Goal: Task Accomplishment & Management: Use online tool/utility

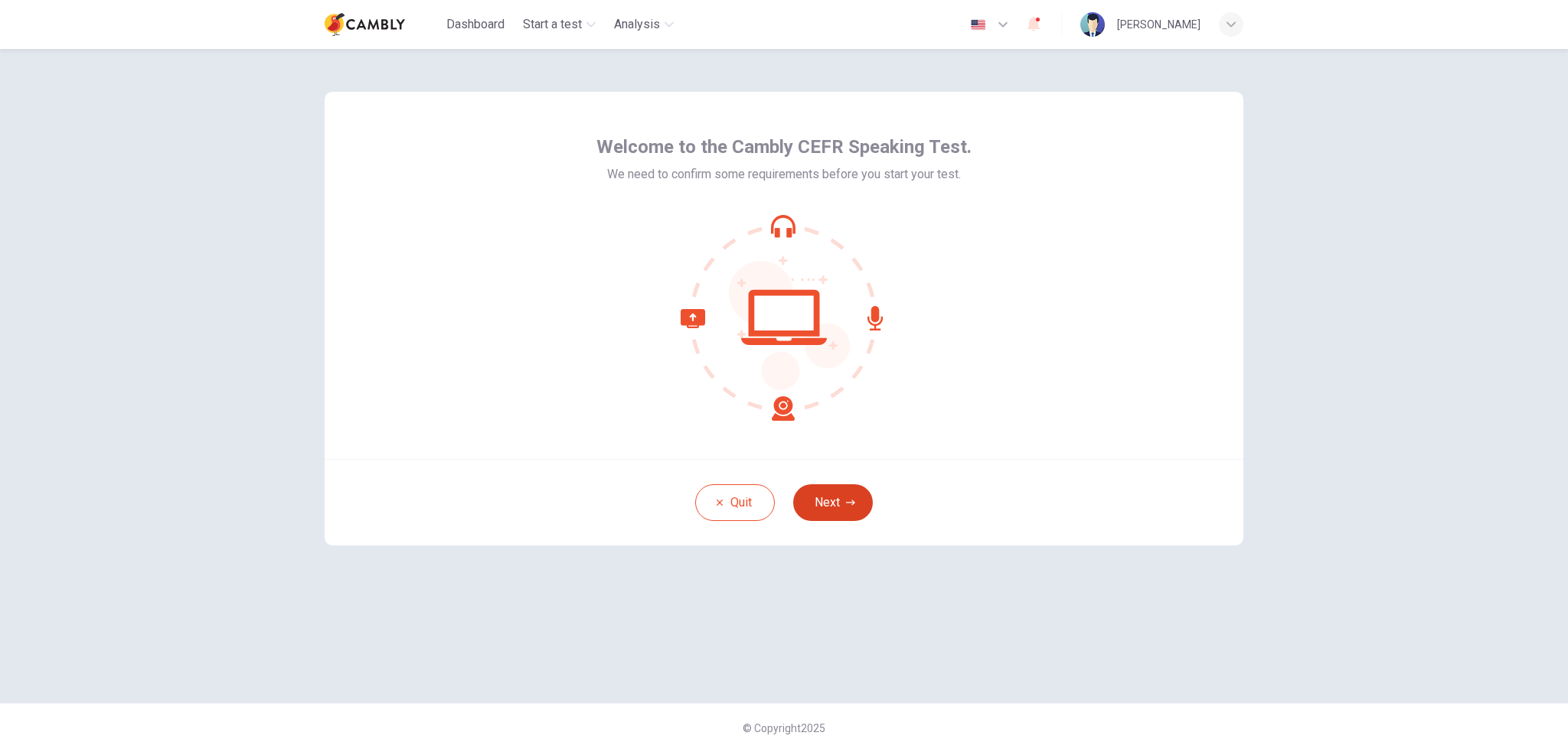
click at [848, 507] on icon "button" at bounding box center [850, 503] width 9 height 9
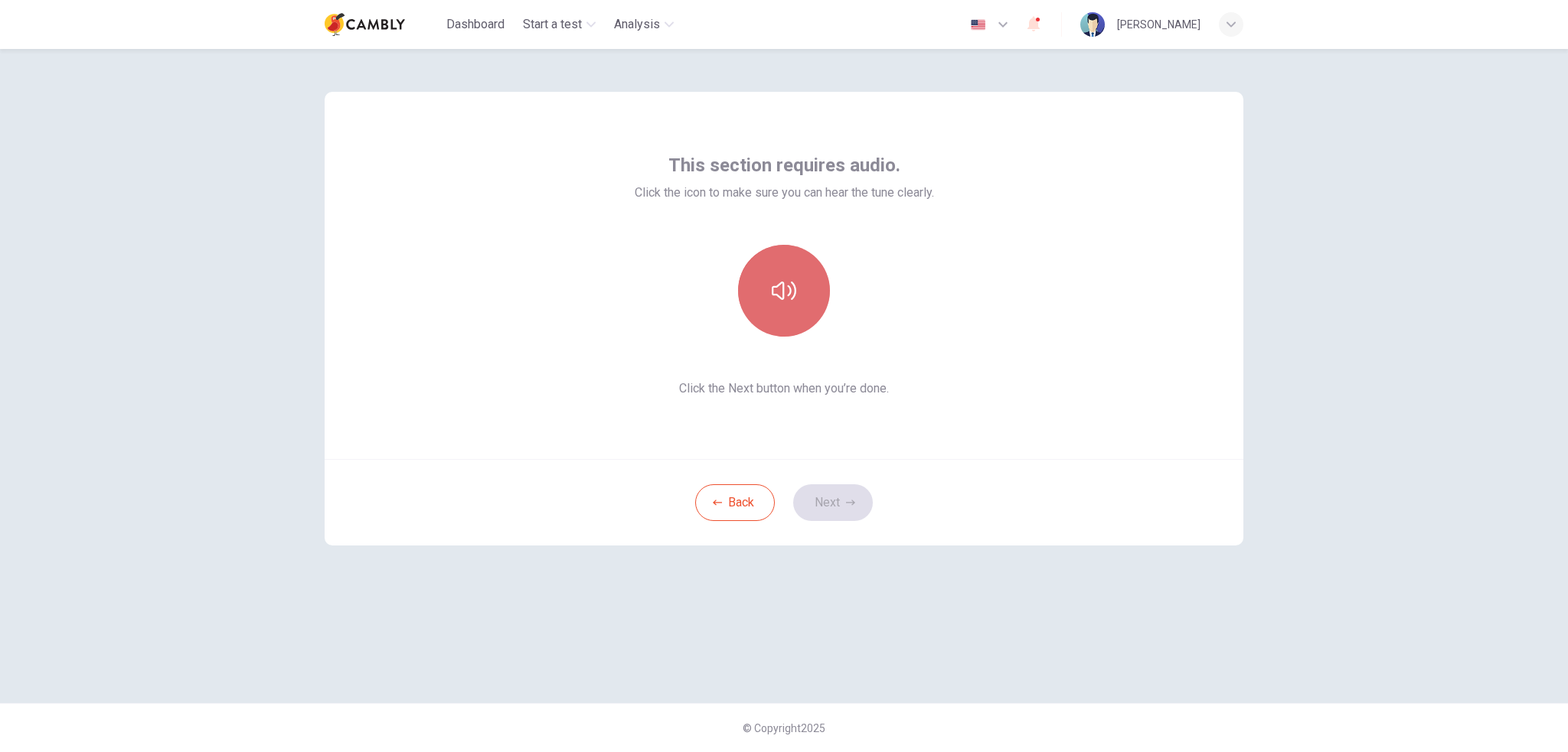
click at [796, 290] on button "button" at bounding box center [784, 290] width 92 height 92
click at [792, 302] on icon "button" at bounding box center [784, 290] width 24 height 24
click at [837, 499] on button "Next" at bounding box center [833, 503] width 79 height 37
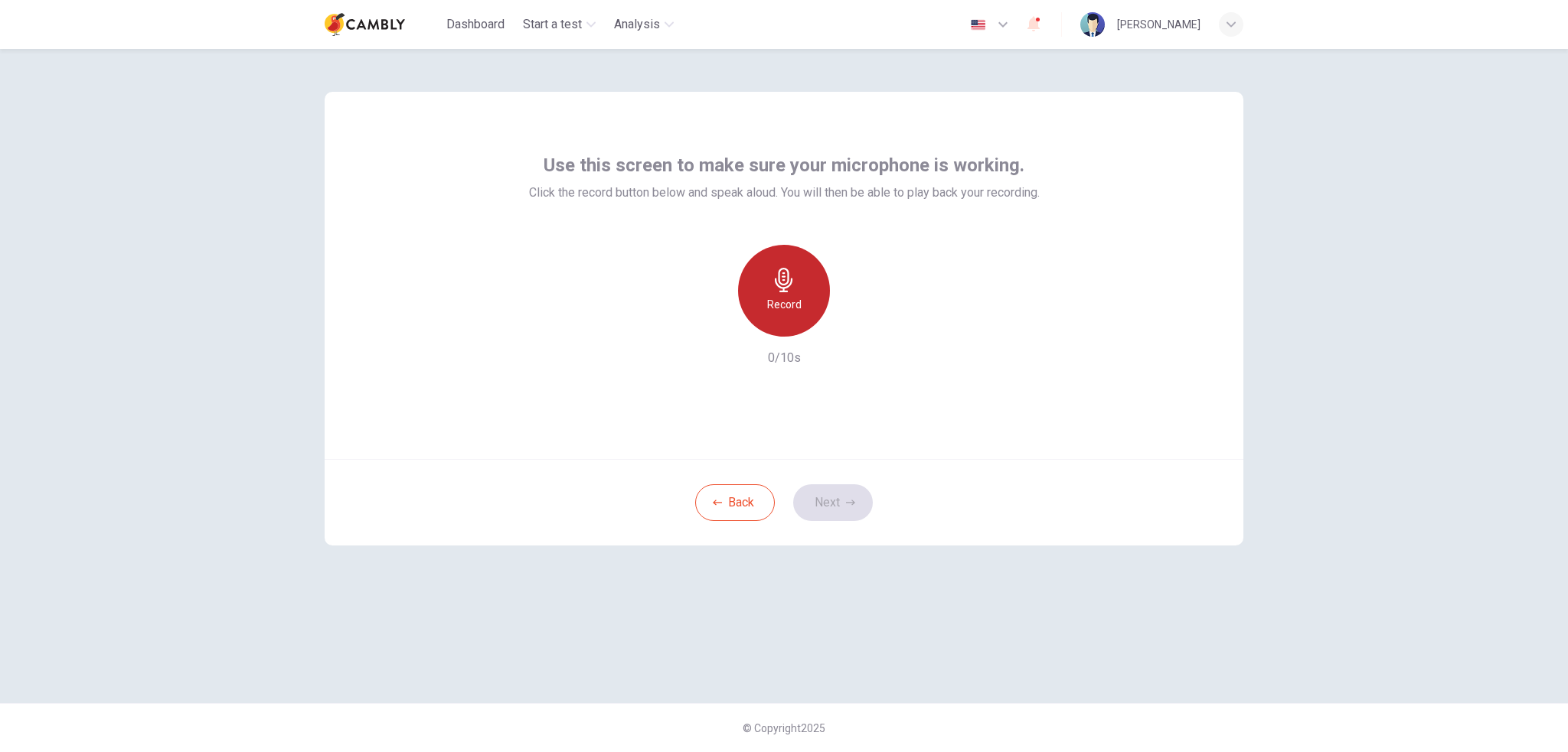
click at [789, 296] on h6 "Record" at bounding box center [784, 305] width 35 height 19
click at [853, 325] on icon "button" at bounding box center [856, 324] width 7 height 9
click at [833, 503] on button "Next" at bounding box center [833, 503] width 79 height 37
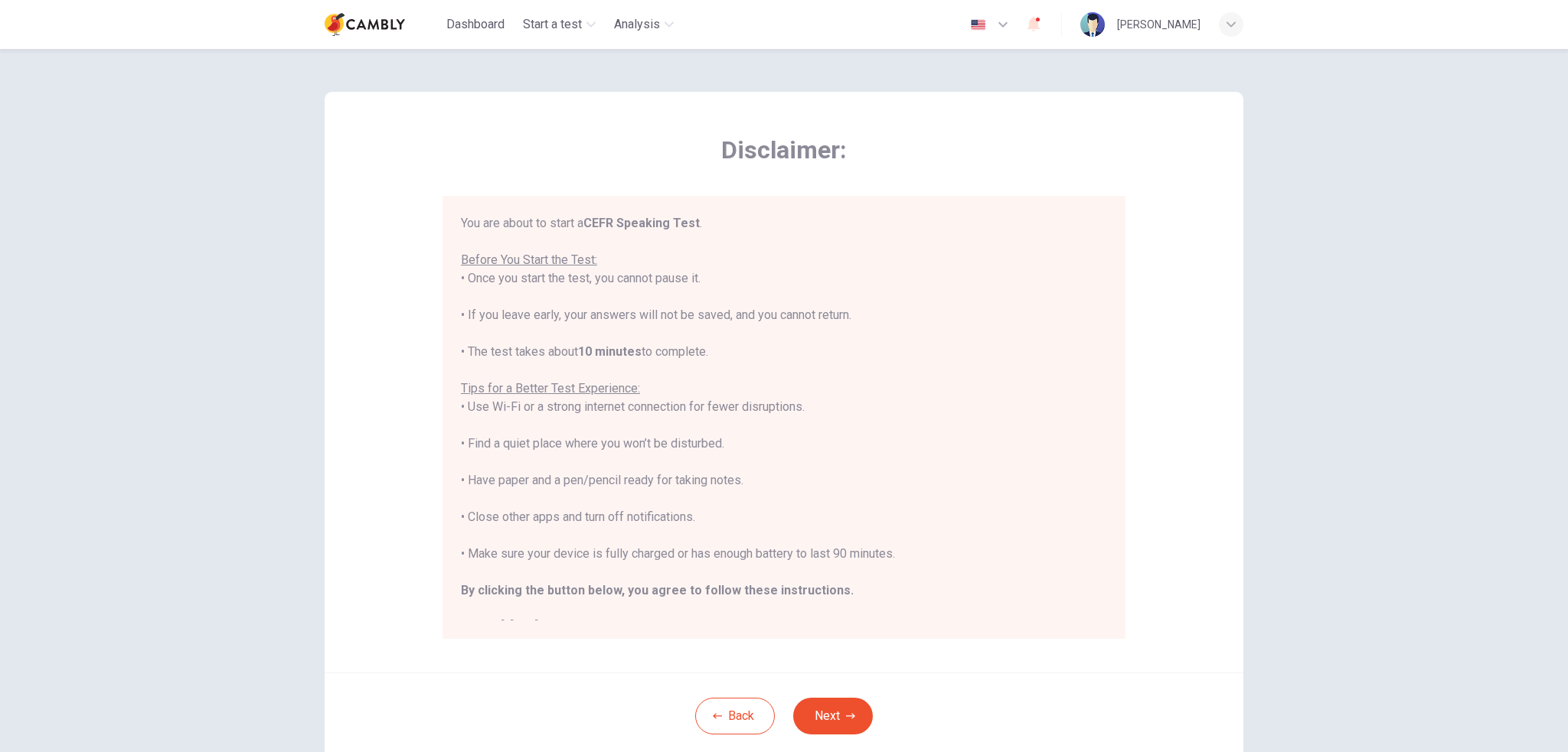
click at [1127, 530] on div "Disclaimer: You are about to start a CEFR Speaking Test . Before You Start the …" at bounding box center [784, 382] width 919 height 581
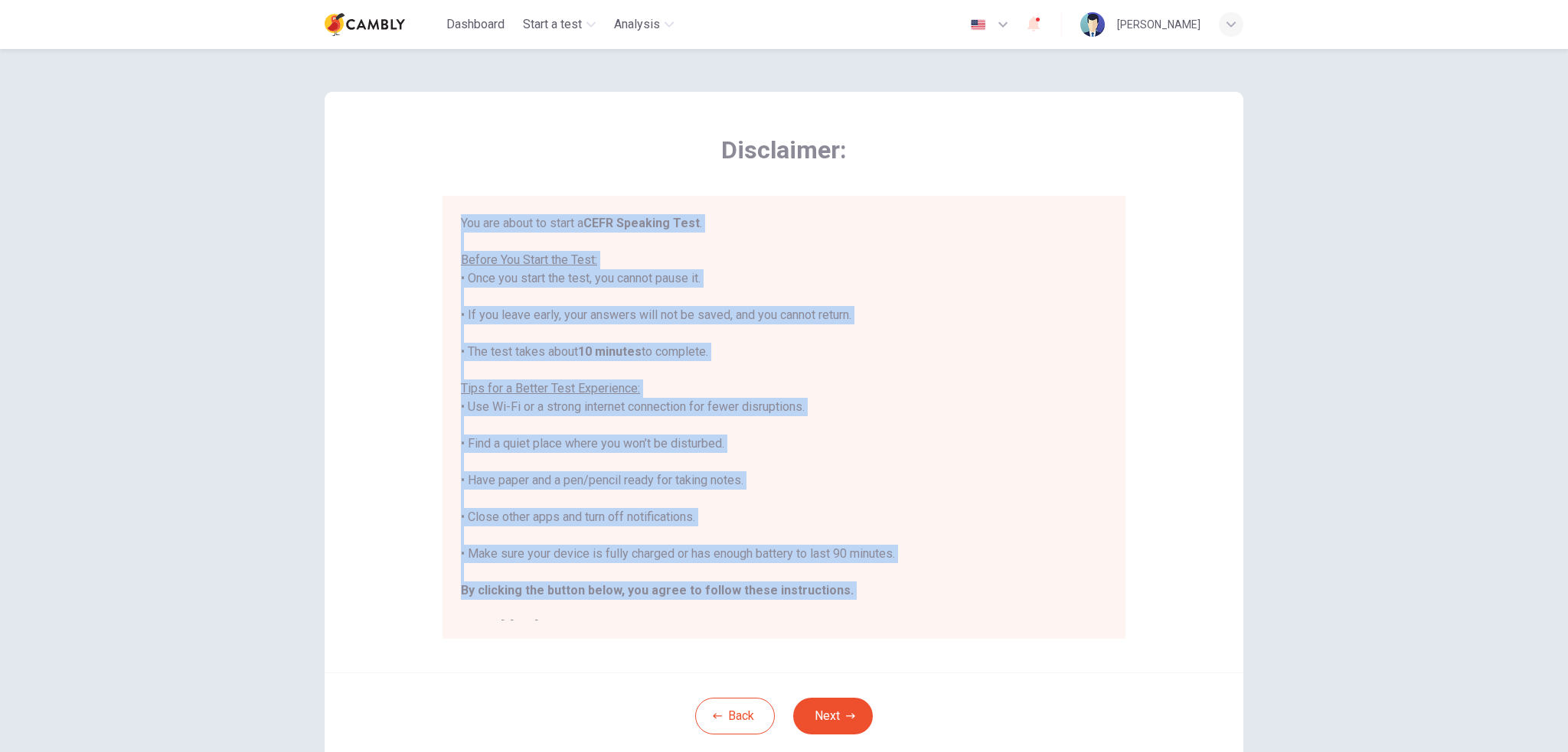
scroll to position [18, 0]
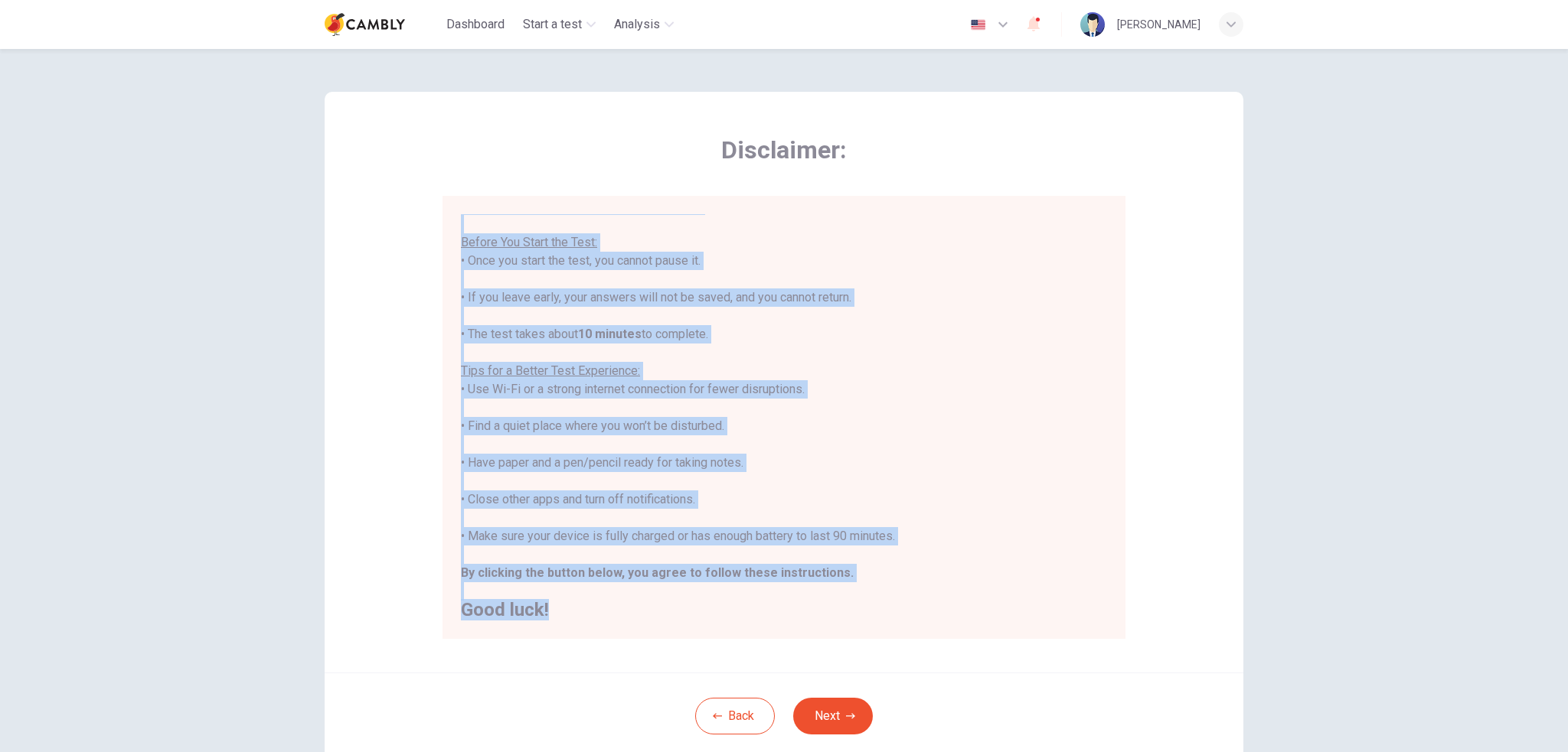
drag, startPoint x: 457, startPoint y: 219, endPoint x: 820, endPoint y: 605, distance: 529.9
click at [820, 605] on div "You are about to start a CEFR Speaking Test . Before You Start the Test: • Once…" at bounding box center [784, 408] width 646 height 422
copy div "You are about to start a CEFR Speaking Test . Before You Start the Test: • Once…"
click at [356, 282] on div "Disclaimer: You are about to start a CEFR Speaking Test . Before You Start the …" at bounding box center [784, 382] width 919 height 581
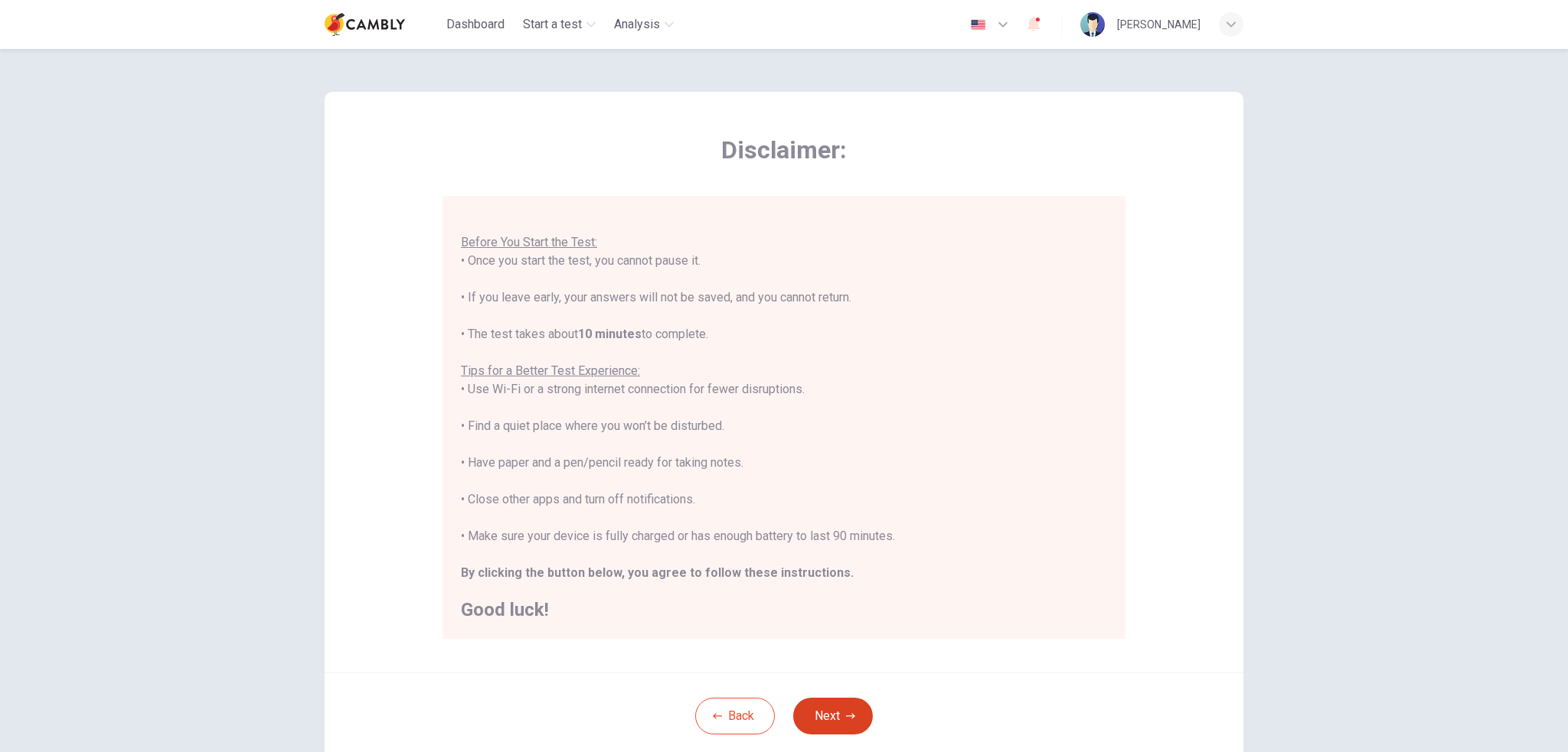
click at [826, 718] on button "Next" at bounding box center [833, 715] width 79 height 37
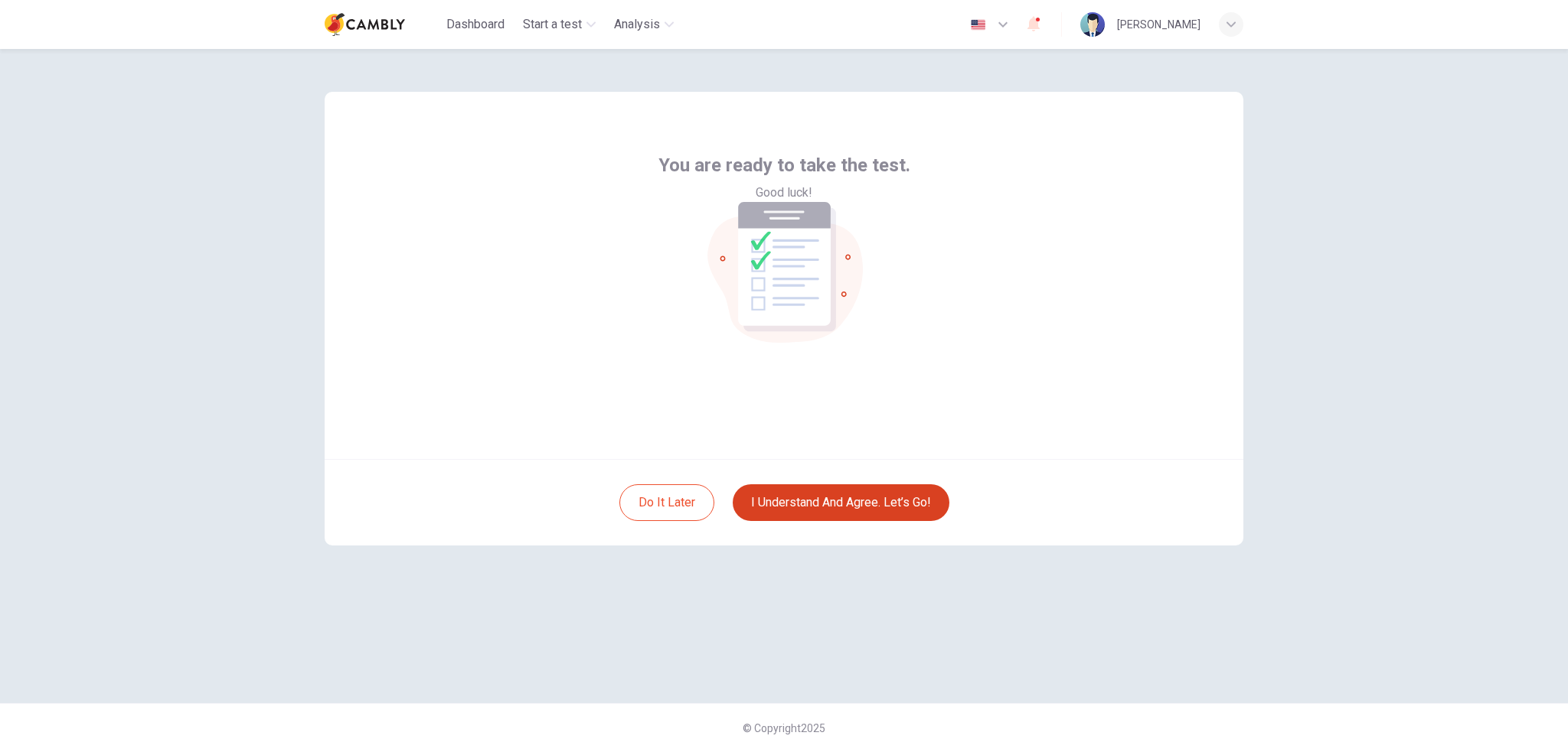
click at [874, 496] on button "I understand and agree. Let’s go!" at bounding box center [841, 503] width 217 height 37
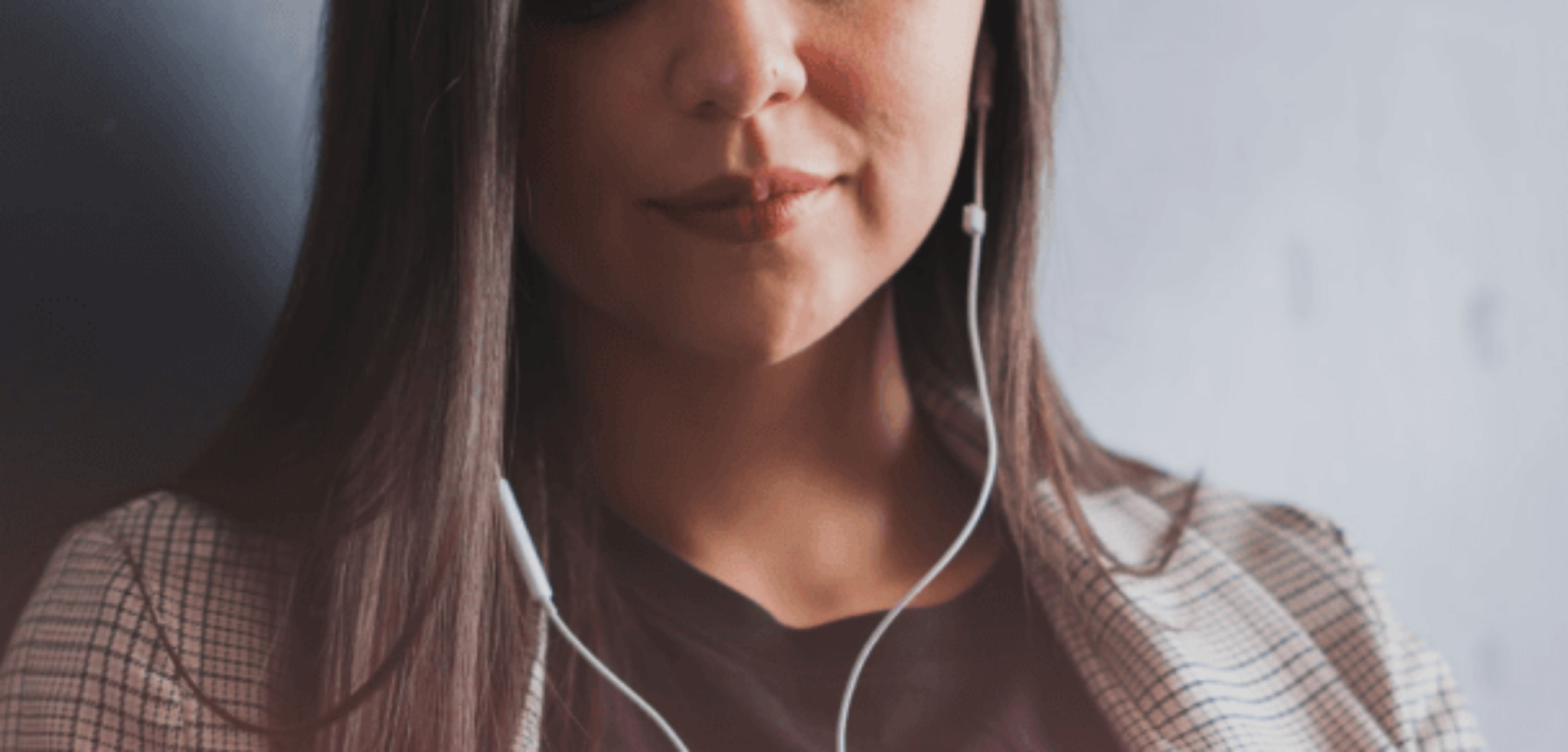
scroll to position [73, 0]
click at [44, 78] on button "Continue" at bounding box center [21, 107] width 44 height 57
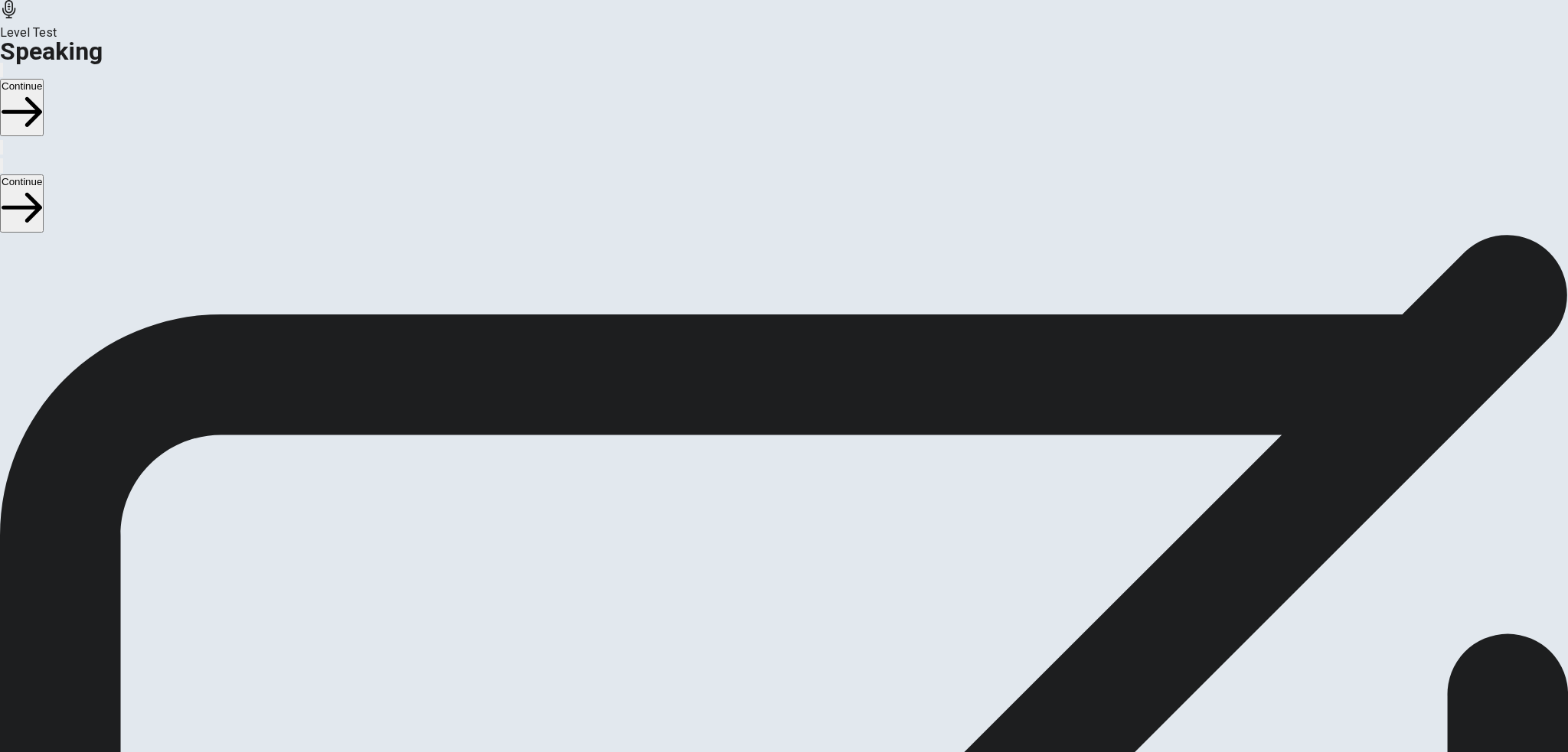
drag, startPoint x: 356, startPoint y: 231, endPoint x: 457, endPoint y: 358, distance: 162.3
click at [480, 344] on div "Checking the Microphone Check if your microphone works here. Record your voice.…" at bounding box center [784, 252] width 1568 height 184
drag, startPoint x: 362, startPoint y: 230, endPoint x: 546, endPoint y: 361, distance: 225.9
click at [546, 344] on div "Checking the Microphone Check if your microphone works here. Record your voice.…" at bounding box center [784, 252] width 1568 height 184
drag, startPoint x: 570, startPoint y: 380, endPoint x: 328, endPoint y: 251, distance: 274.2
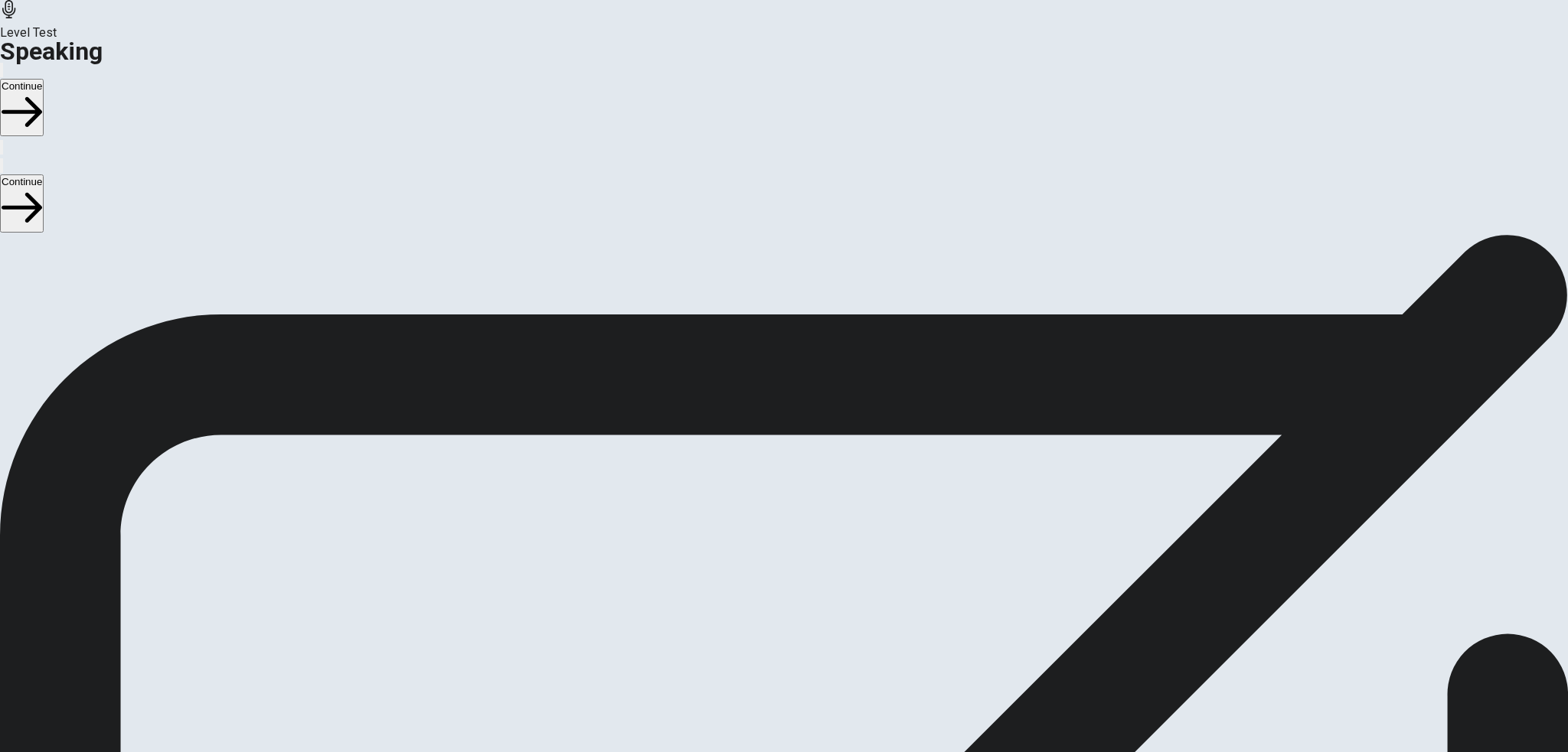
click at [311, 273] on div "Checking the Microphone Check if your microphone works here. Record your voice.…" at bounding box center [784, 322] width 1568 height 323
drag, startPoint x: 364, startPoint y: 226, endPoint x: 639, endPoint y: 398, distance: 324.4
click at [637, 344] on div "Checking the Microphone Check if your microphone works here. Record your voice.…" at bounding box center [784, 252] width 1568 height 184
drag, startPoint x: 367, startPoint y: 279, endPoint x: 436, endPoint y: 287, distance: 69.5
click at [390, 287] on span "Check if your microphone works here. Record your voice. Try to play it back. If…" at bounding box center [194, 261] width 390 height 161
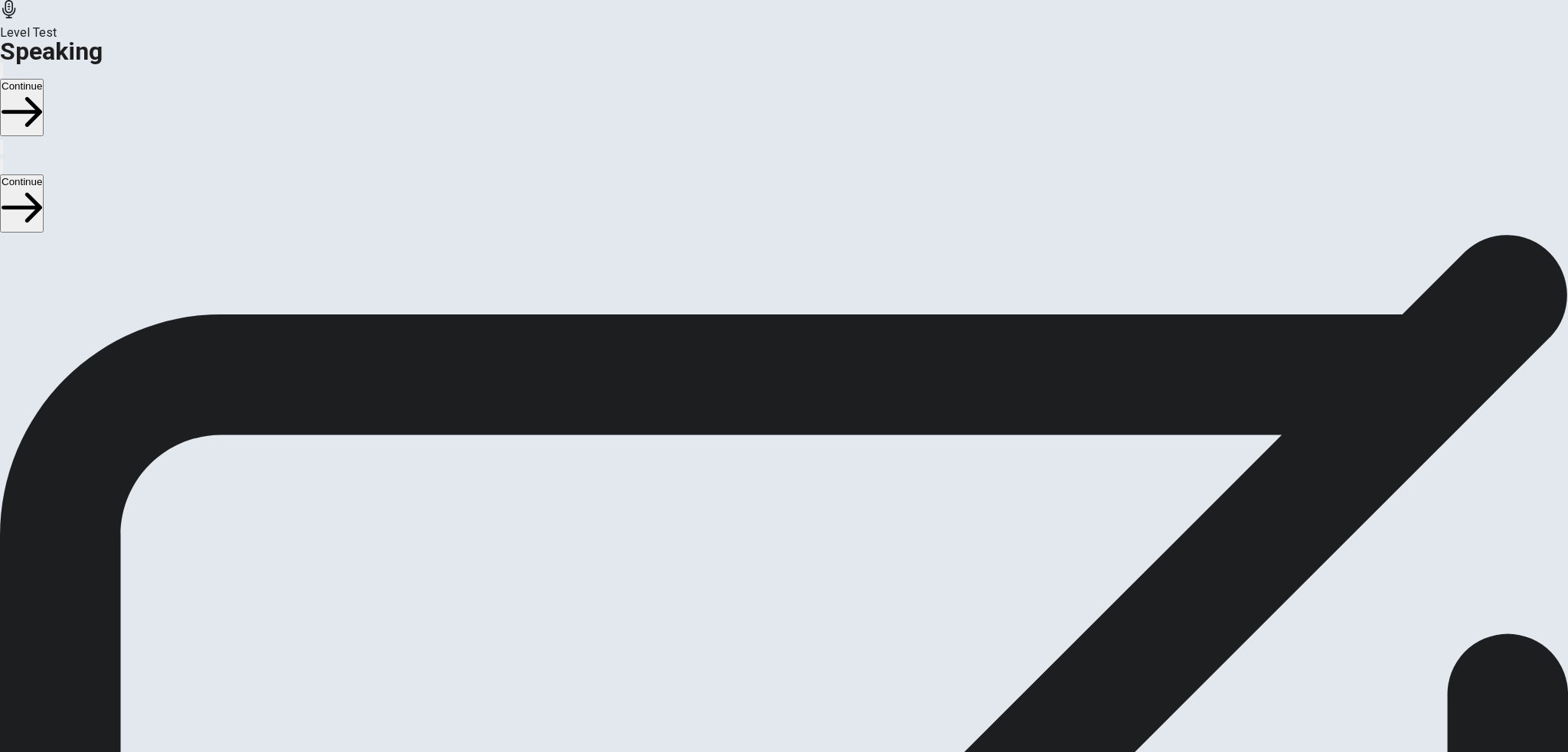
click at [807, 414] on div at bounding box center [784, 440] width 46 height 52
click at [762, 478] on icon "Record Again" at bounding box center [762, 478] width 0 height 0
click at [811, 582] on span "Stop Recording" at bounding box center [784, 598] width 54 height 33
click at [768, 468] on button "Play Audio" at bounding box center [765, 475] width 3 height 14
click at [44, 78] on button "Continue" at bounding box center [21, 107] width 44 height 57
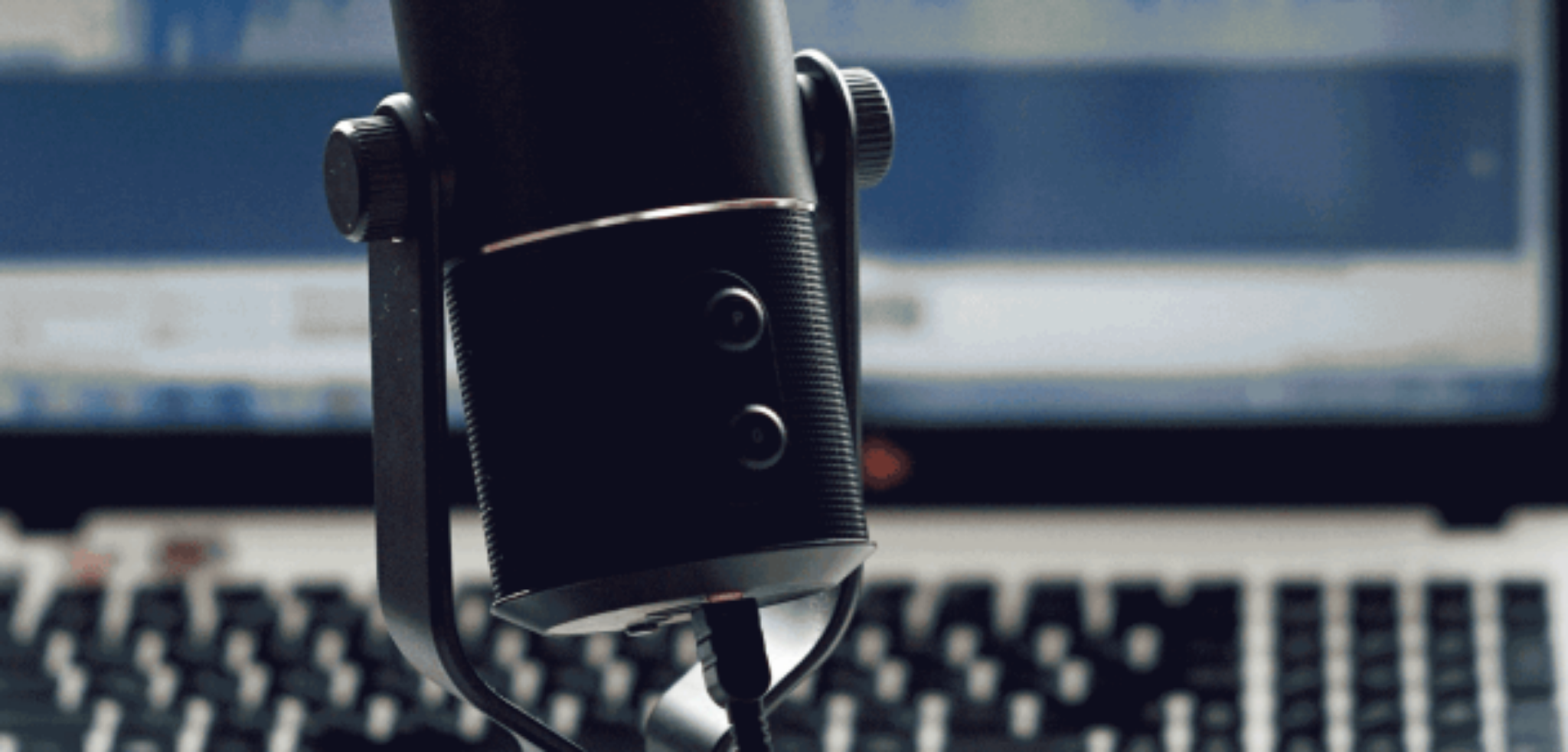
click at [44, 78] on button "Continue" at bounding box center [21, 107] width 44 height 57
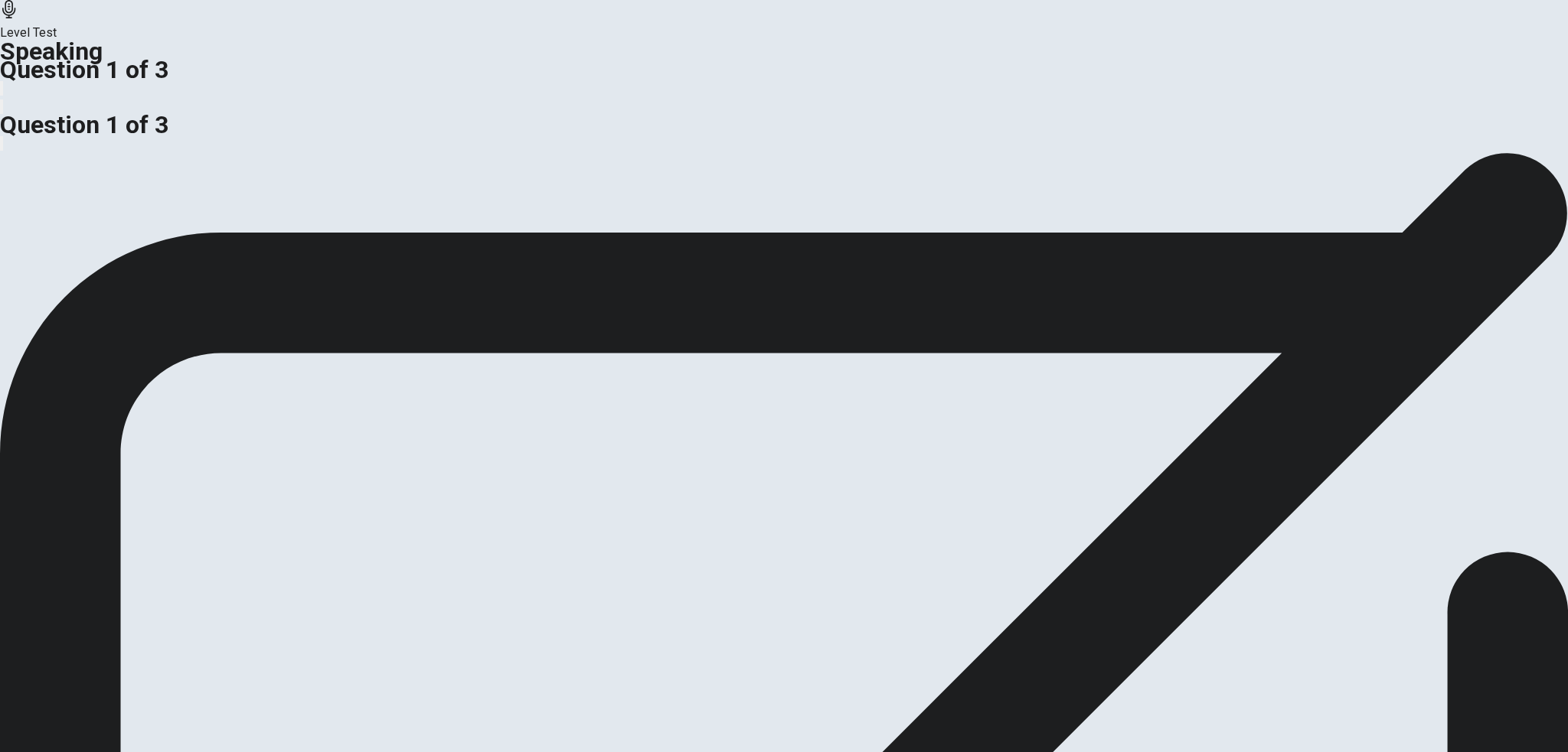
scroll to position [0, 0]
click at [3, 81] on button "button" at bounding box center [1, 88] width 3 height 14
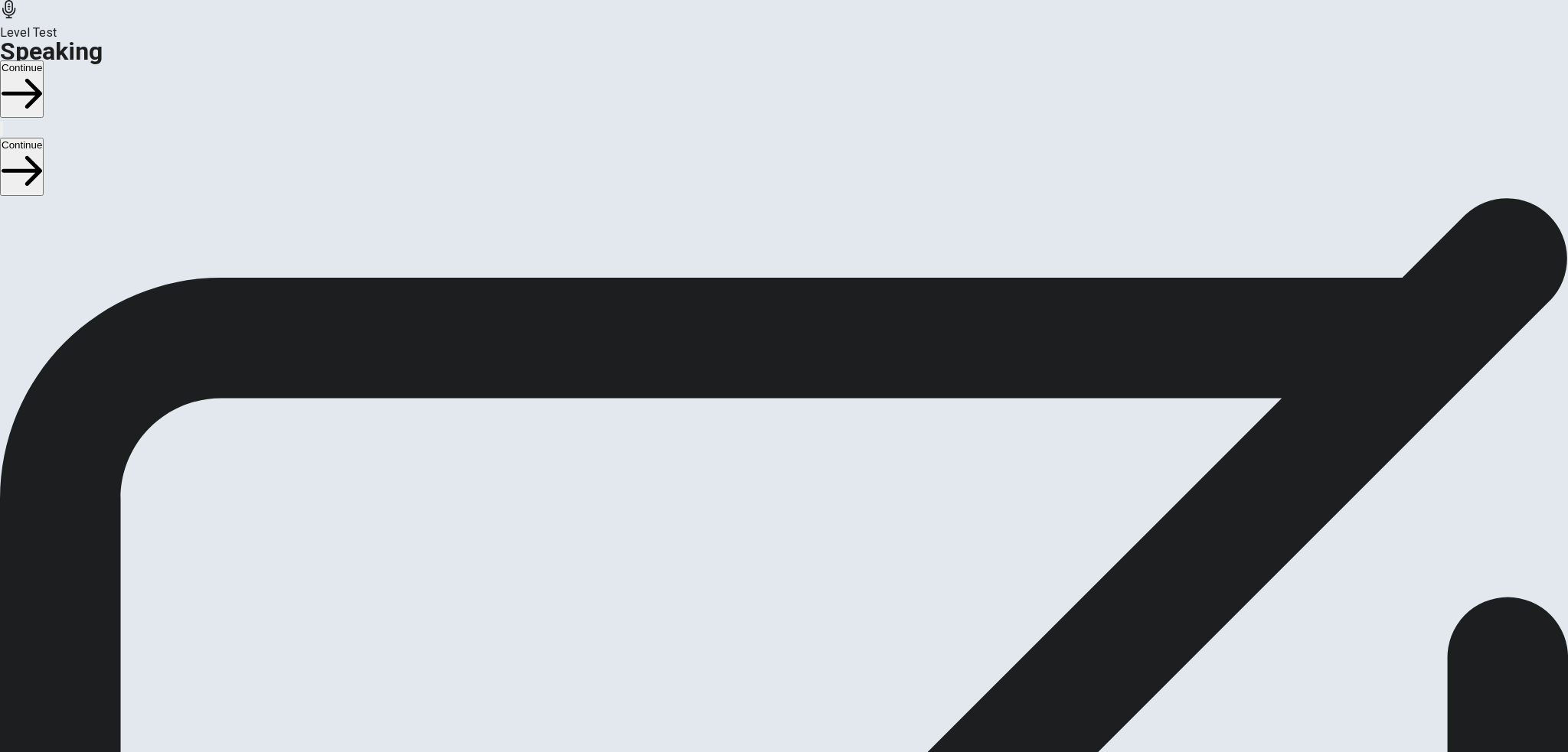
click at [44, 61] on button "Continue" at bounding box center [21, 89] width 44 height 57
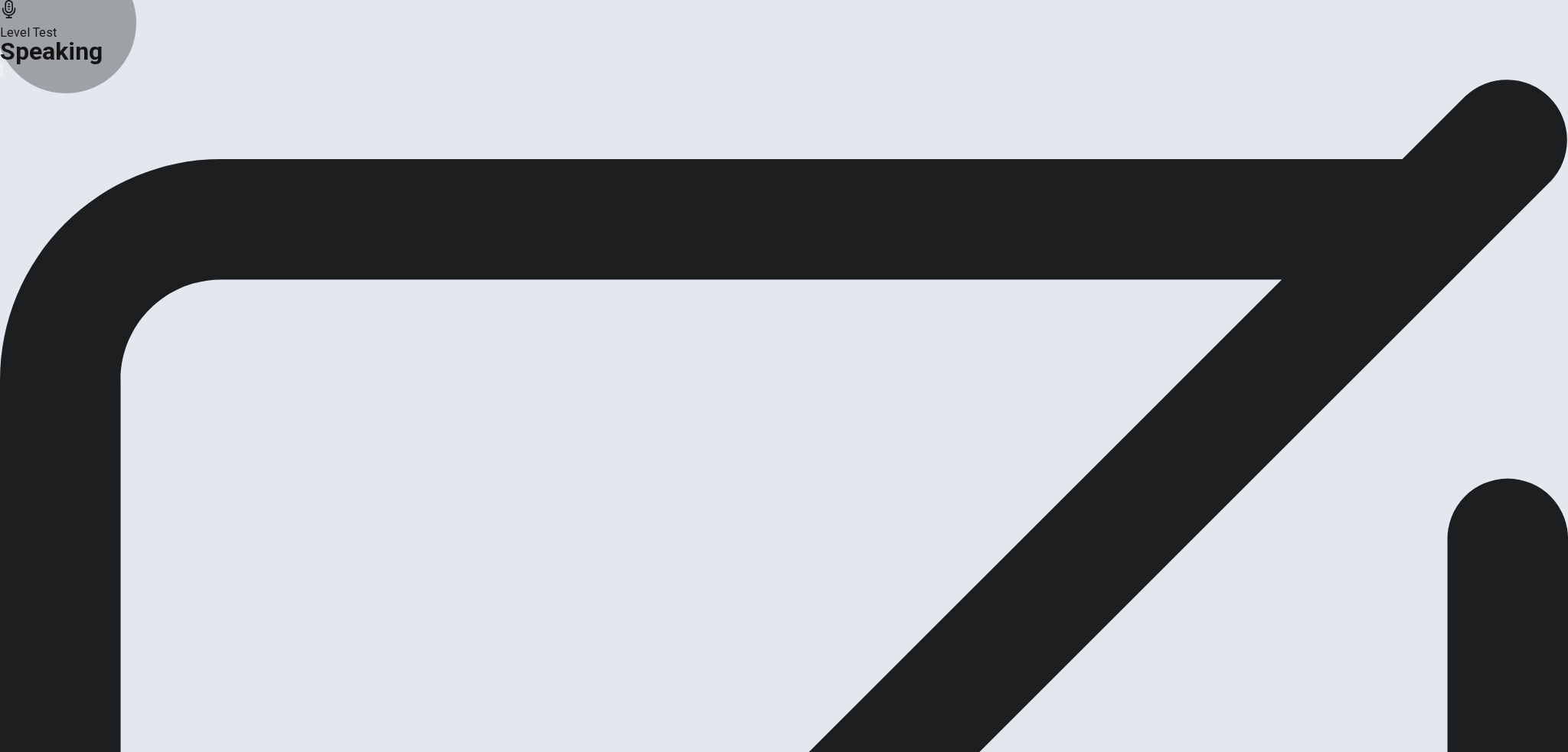
click at [60, 192] on button "Analysis" at bounding box center [29, 181] width 60 height 20
